Goal: Navigation & Orientation: Find specific page/section

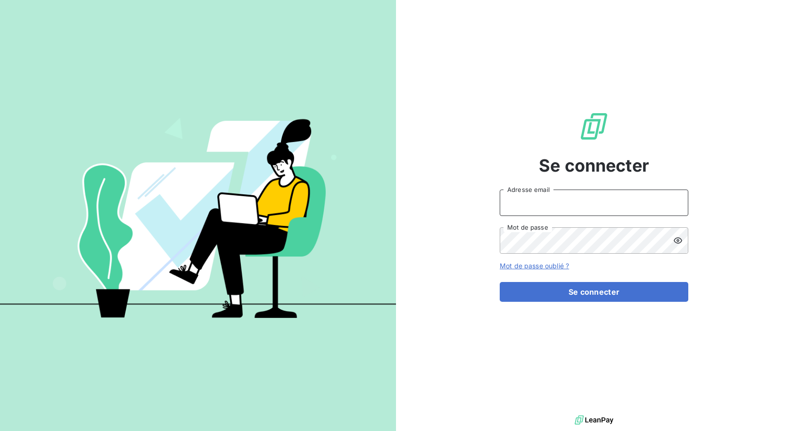
click at [572, 202] on input "Adresse email" at bounding box center [594, 203] width 189 height 26
type input "jonathan.moulin@brut.media"
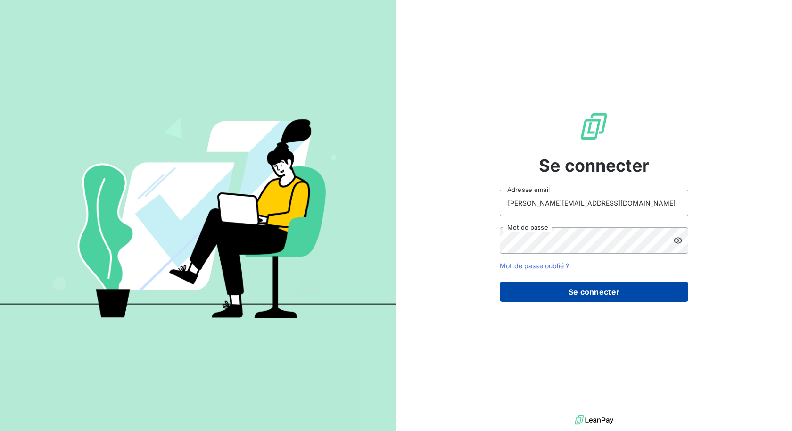
click at [571, 289] on button "Se connecter" at bounding box center [594, 292] width 189 height 20
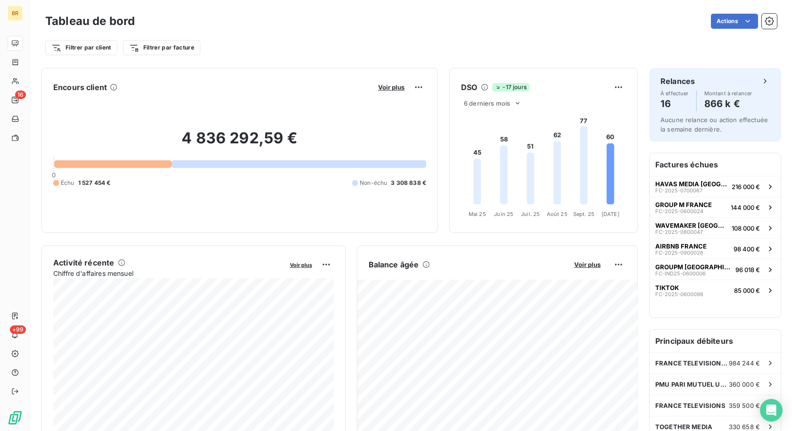
click at [67, 189] on div "4 836 292,59 € 0 Échu 1 527 454 € Non-échu 3 308 838 €" at bounding box center [239, 158] width 373 height 126
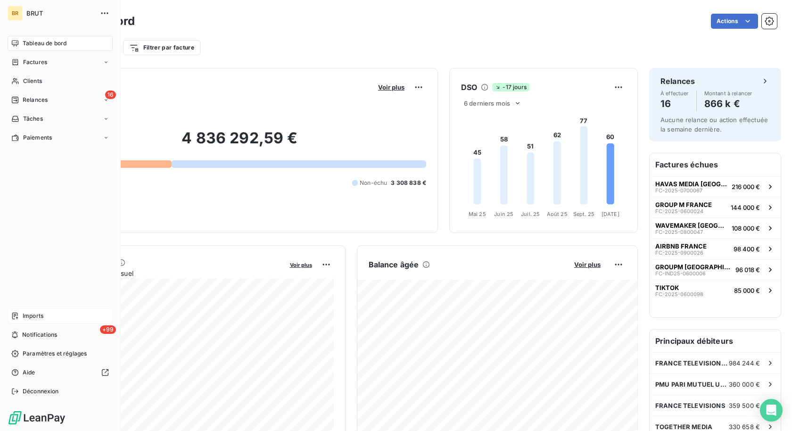
click at [16, 313] on icon at bounding box center [15, 316] width 6 height 7
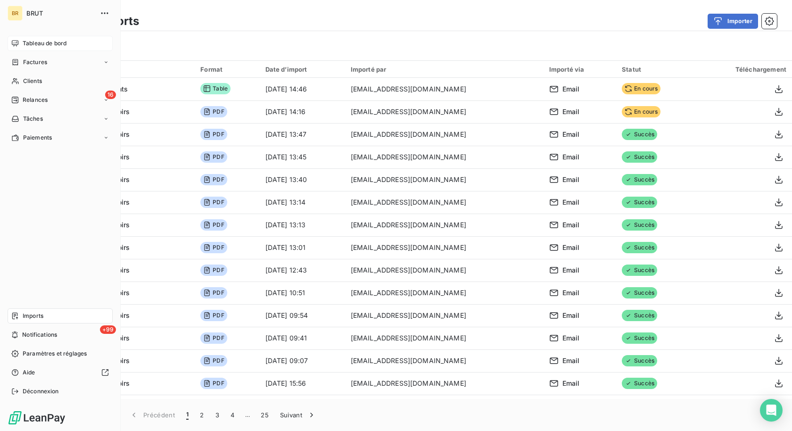
click at [50, 43] on span "Tableau de bord" at bounding box center [45, 43] width 44 height 8
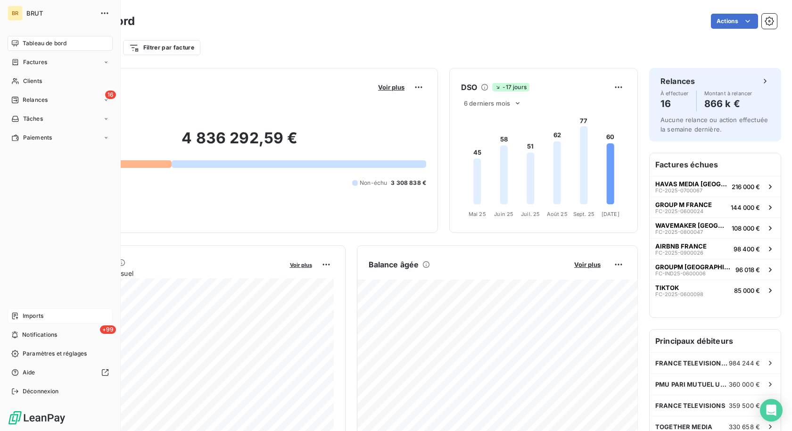
click at [35, 313] on span "Imports" at bounding box center [33, 316] width 21 height 8
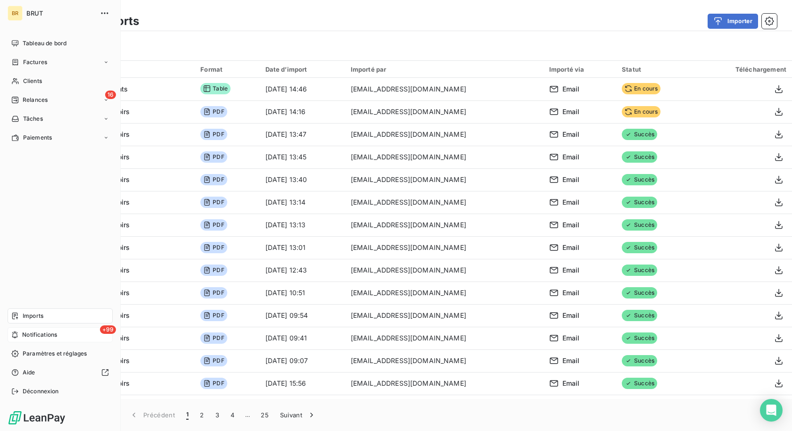
click at [41, 339] on div "+99 Notifications" at bounding box center [60, 334] width 105 height 15
click at [33, 315] on span "Imports" at bounding box center [33, 316] width 21 height 8
click at [41, 313] on span "Imports" at bounding box center [33, 316] width 21 height 8
click at [40, 338] on span "Notifications" at bounding box center [39, 335] width 35 height 8
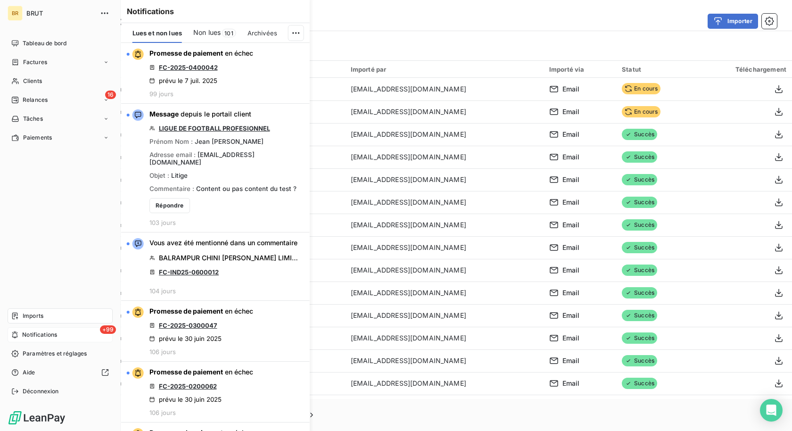
click at [40, 338] on span "Notifications" at bounding box center [39, 335] width 35 height 8
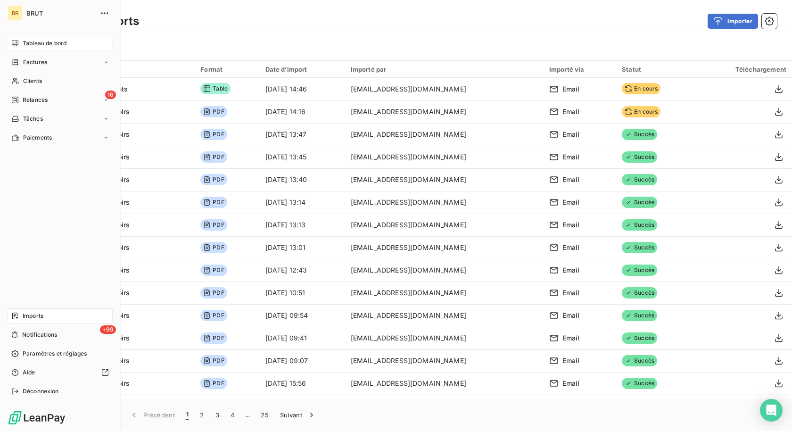
click at [61, 40] on span "Tableau de bord" at bounding box center [45, 43] width 44 height 8
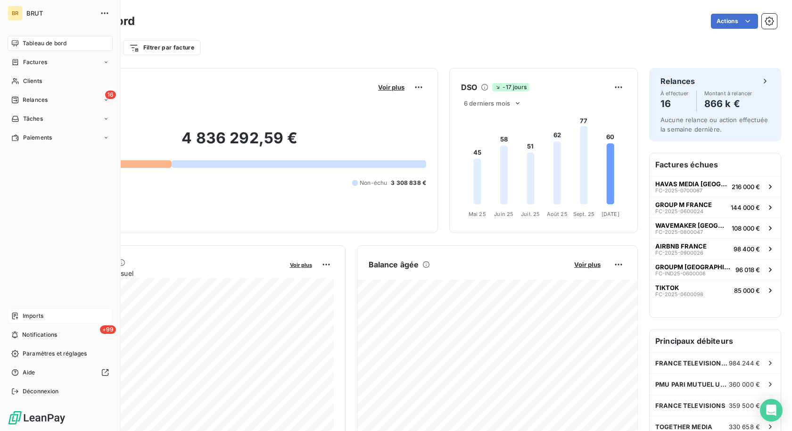
click at [42, 315] on span "Imports" at bounding box center [33, 316] width 21 height 8
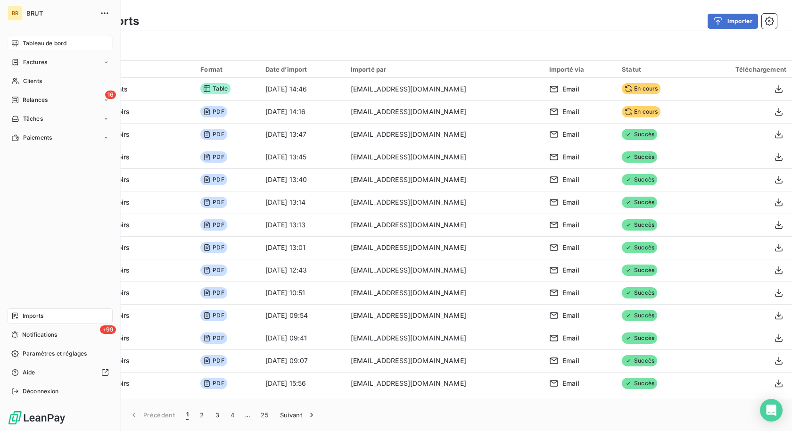
click at [53, 47] on span "Tableau de bord" at bounding box center [45, 43] width 44 height 8
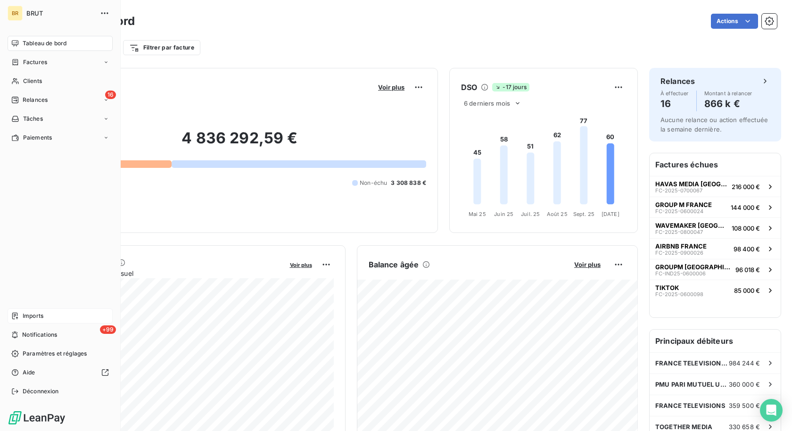
click at [44, 315] on div "Imports" at bounding box center [60, 315] width 105 height 15
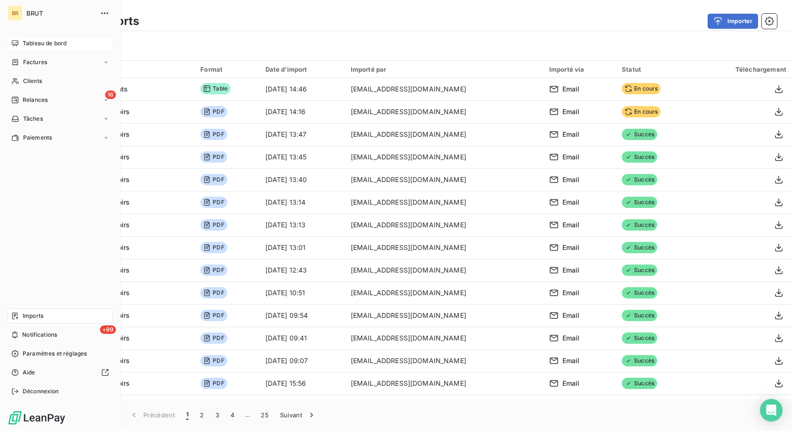
click at [67, 40] on div "Tableau de bord" at bounding box center [60, 43] width 105 height 15
